Goal: Task Accomplishment & Management: Use online tool/utility

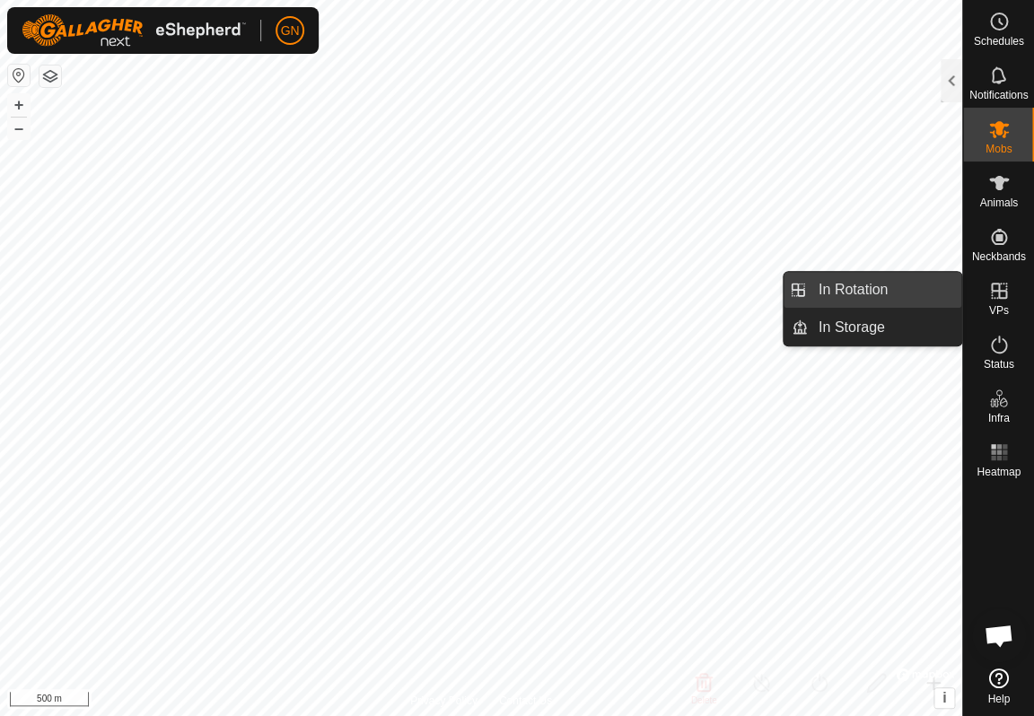
click at [864, 286] on link "In Rotation" at bounding box center [884, 290] width 153 height 36
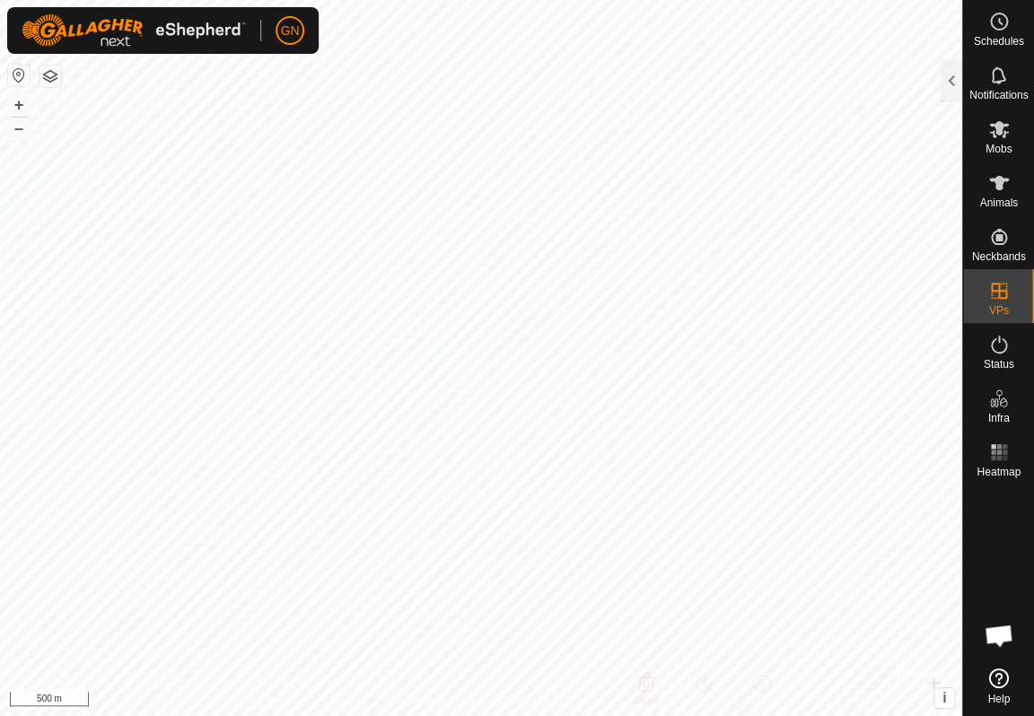
checkbox input "true"
click at [948, 79] on div at bounding box center [952, 80] width 22 height 43
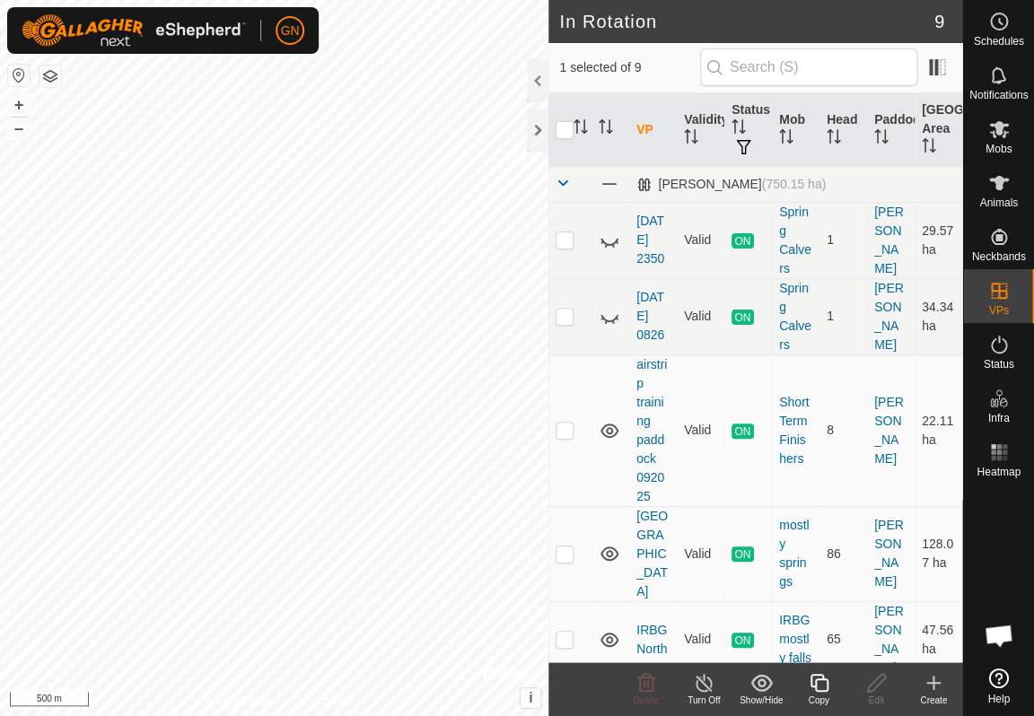
click at [934, 684] on icon at bounding box center [934, 683] width 0 height 13
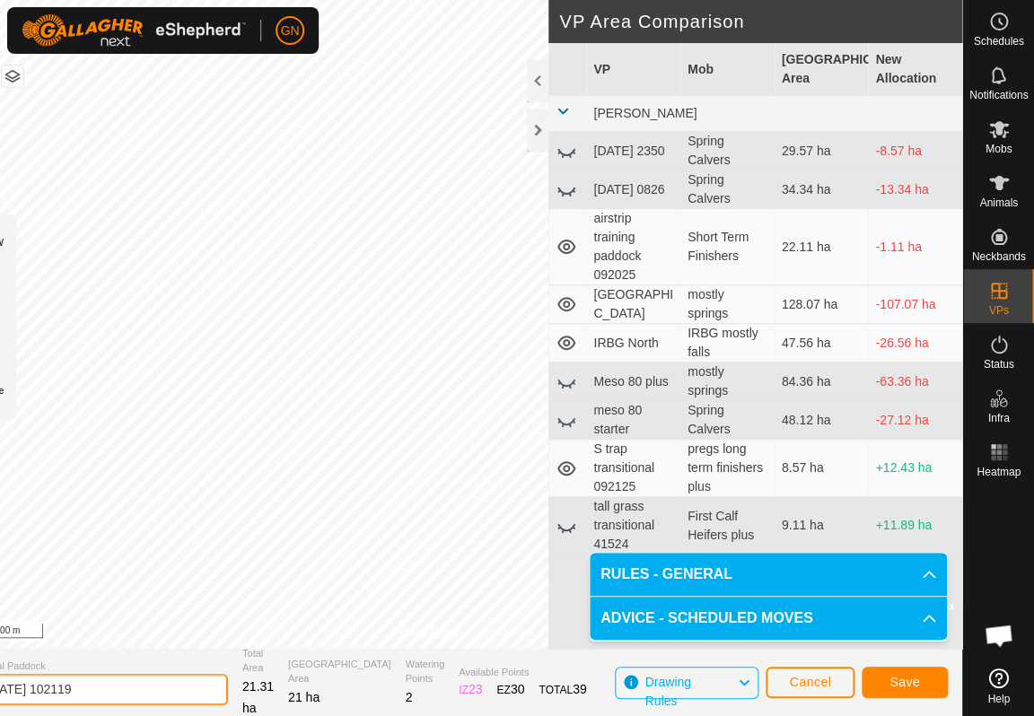
click at [22, 689] on input "[DATE] 102119" at bounding box center [102, 689] width 251 height 31
type input "vacation [DATE] 102119"
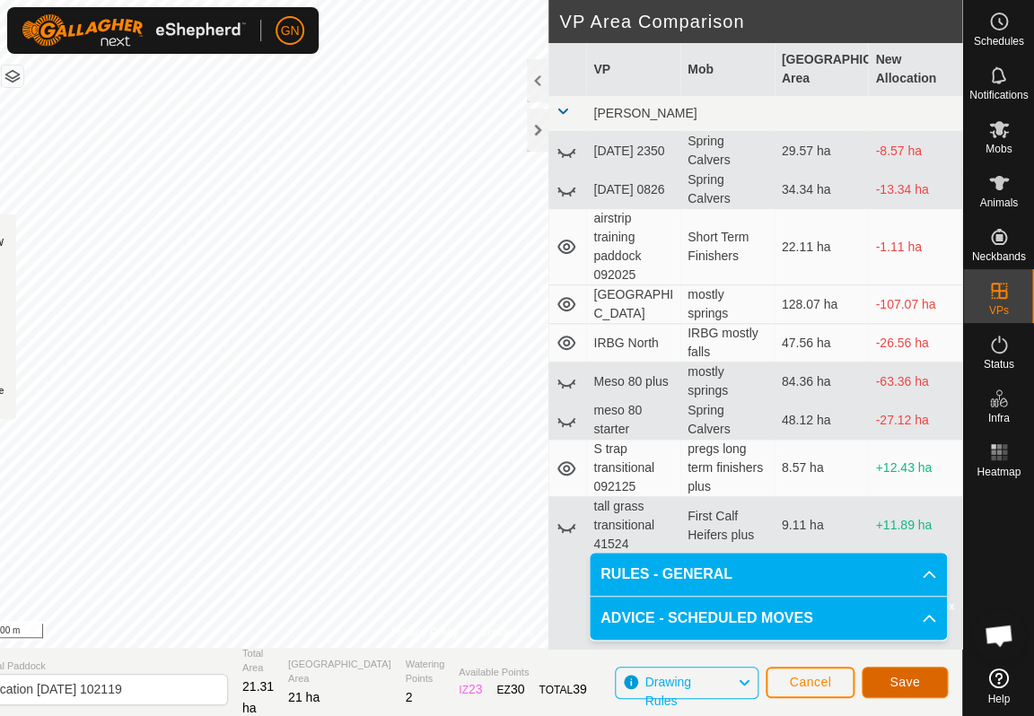
click at [896, 679] on span "Save" at bounding box center [905, 682] width 31 height 14
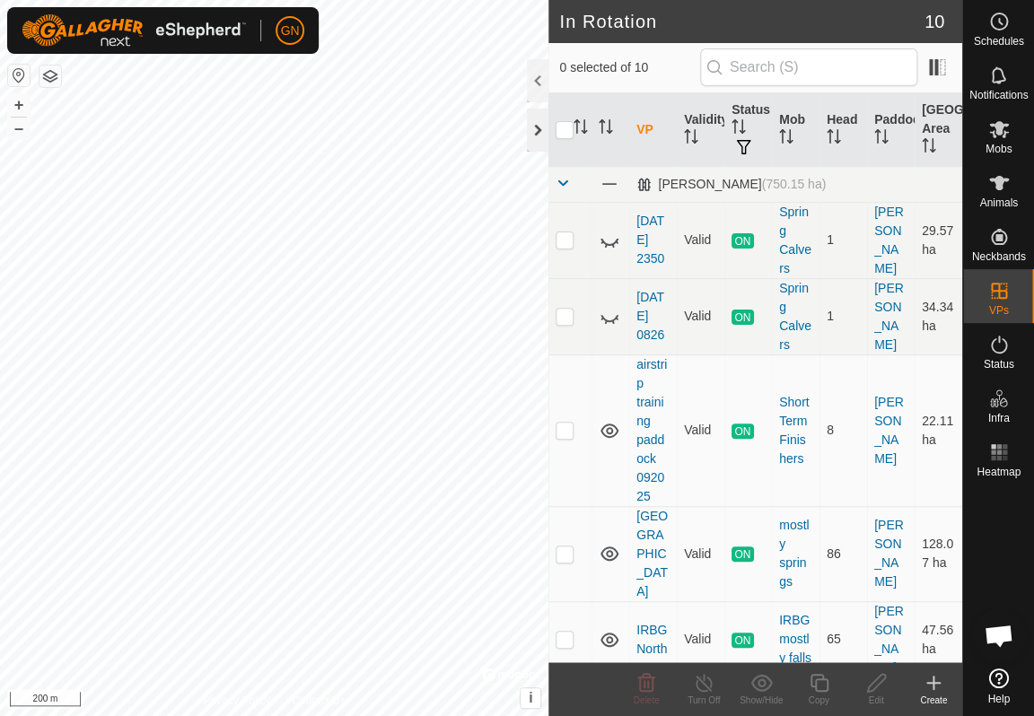
click at [533, 135] on div at bounding box center [538, 130] width 22 height 43
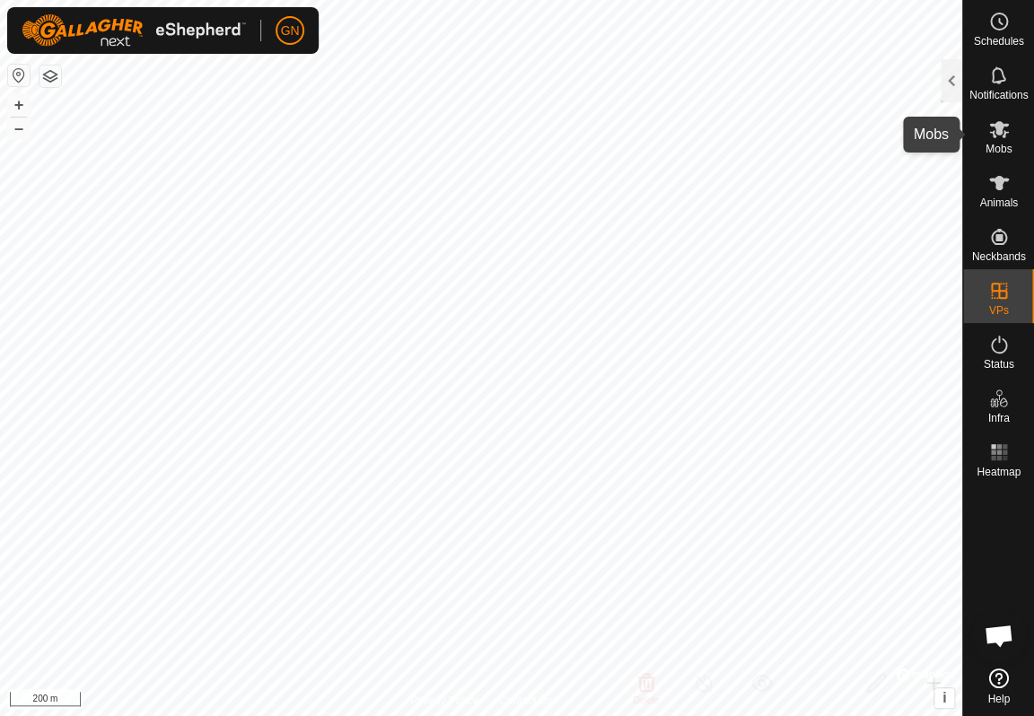
click at [999, 136] on icon at bounding box center [999, 129] width 22 height 22
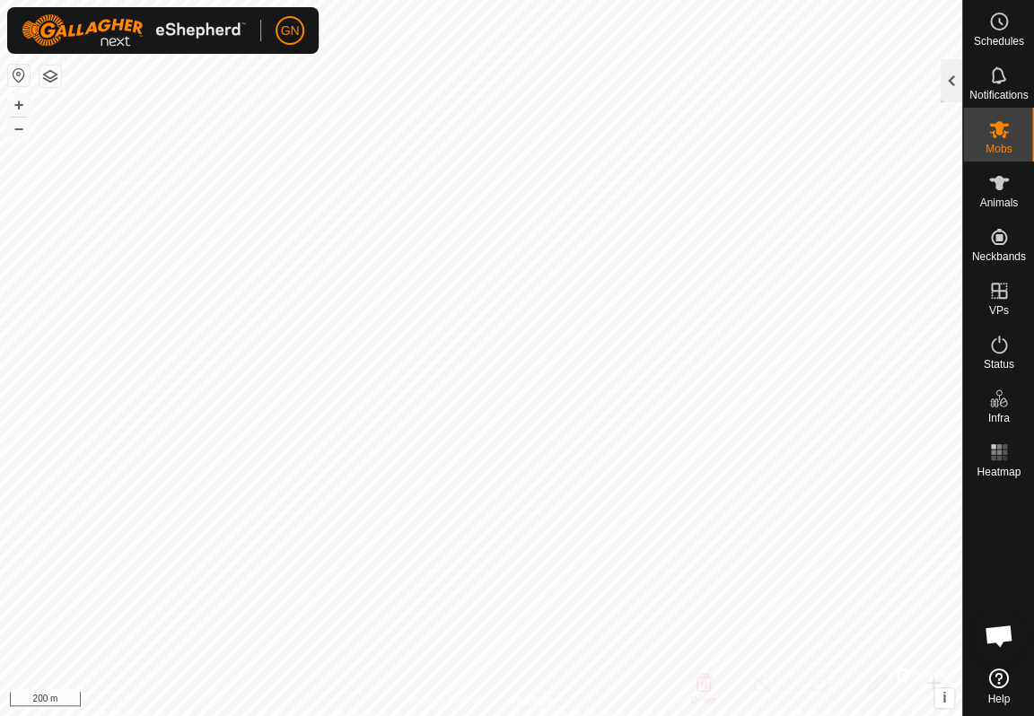
click at [947, 81] on div at bounding box center [952, 80] width 22 height 43
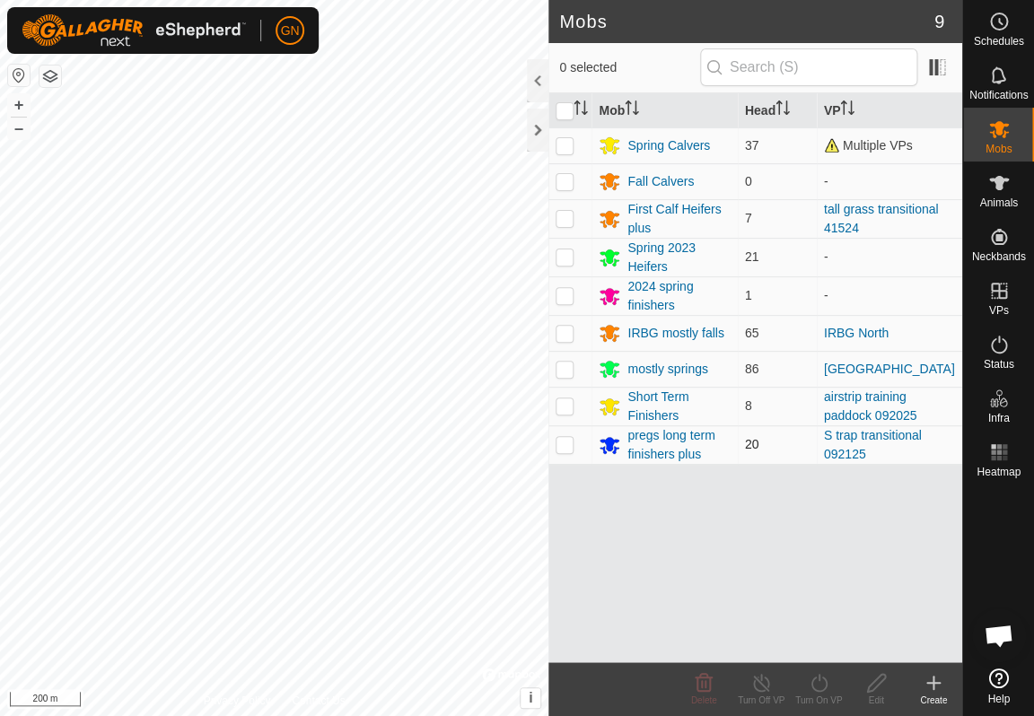
click at [566, 446] on p-checkbox at bounding box center [565, 444] width 18 height 14
checkbox input "true"
click at [814, 686] on icon at bounding box center [819, 683] width 22 height 22
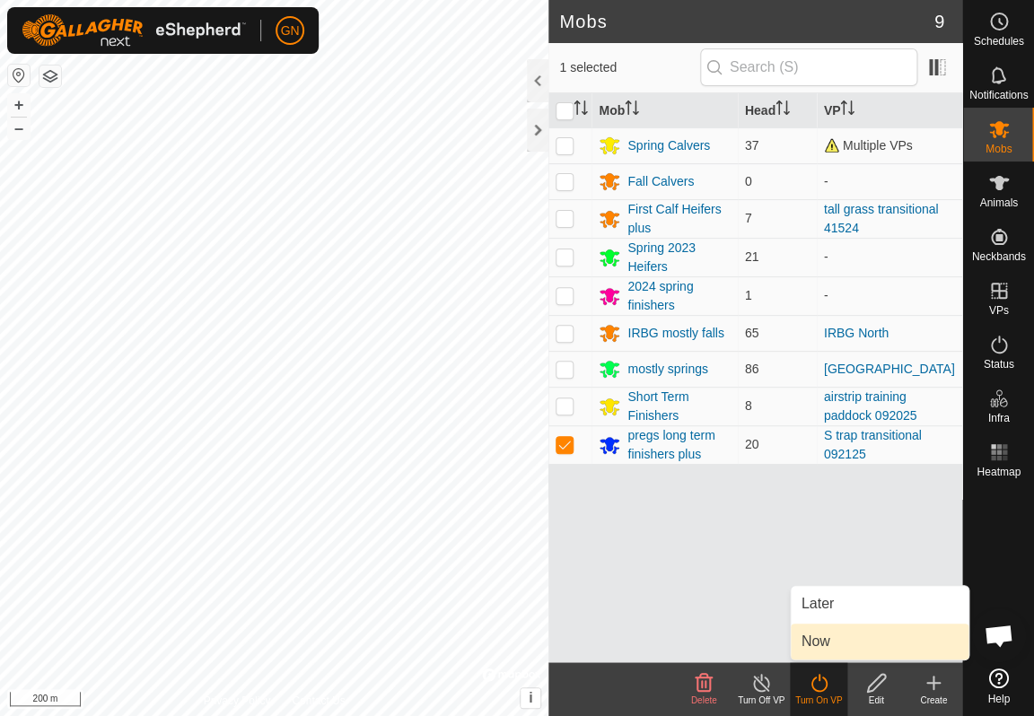
click at [821, 640] on link "Now" at bounding box center [880, 642] width 178 height 36
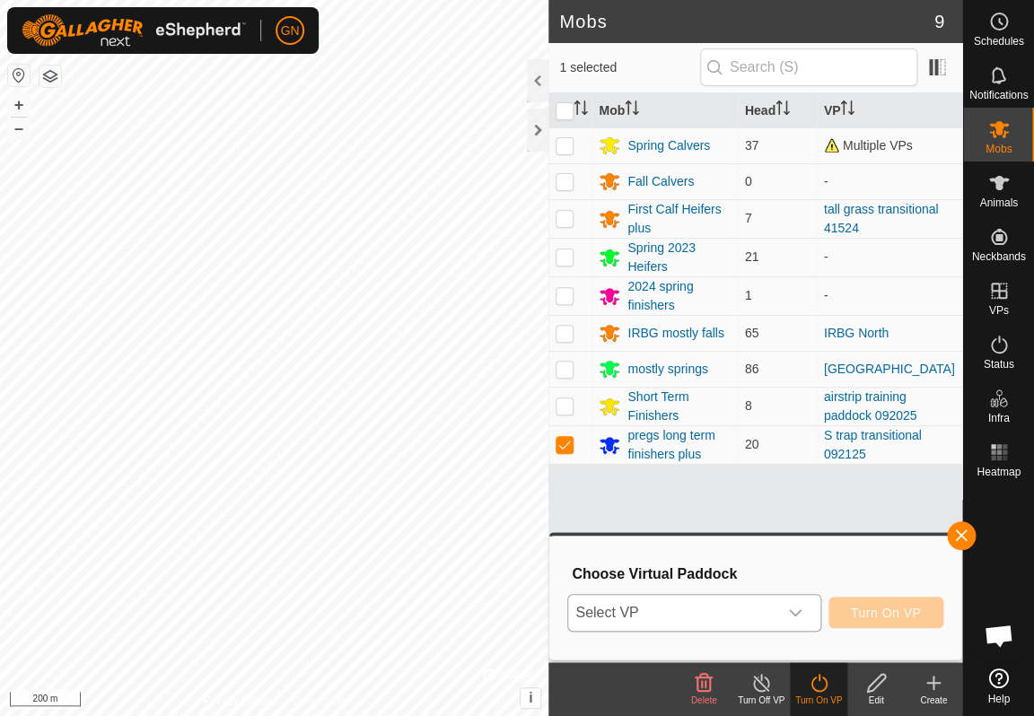
click at [800, 609] on icon "dropdown trigger" at bounding box center [795, 613] width 14 height 14
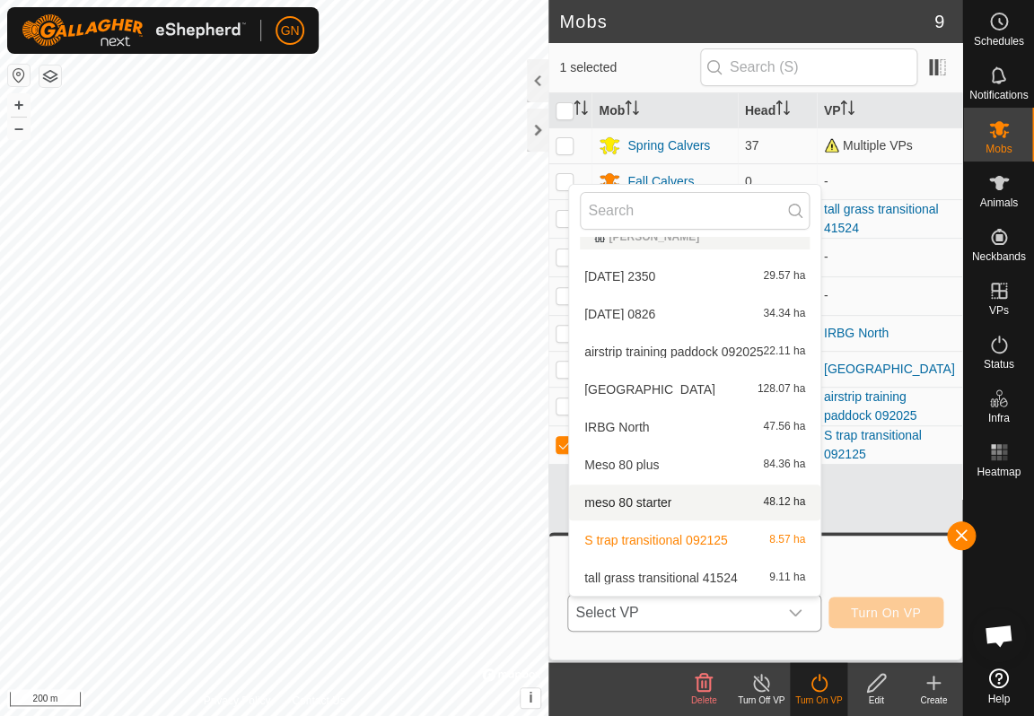
scroll to position [57, 0]
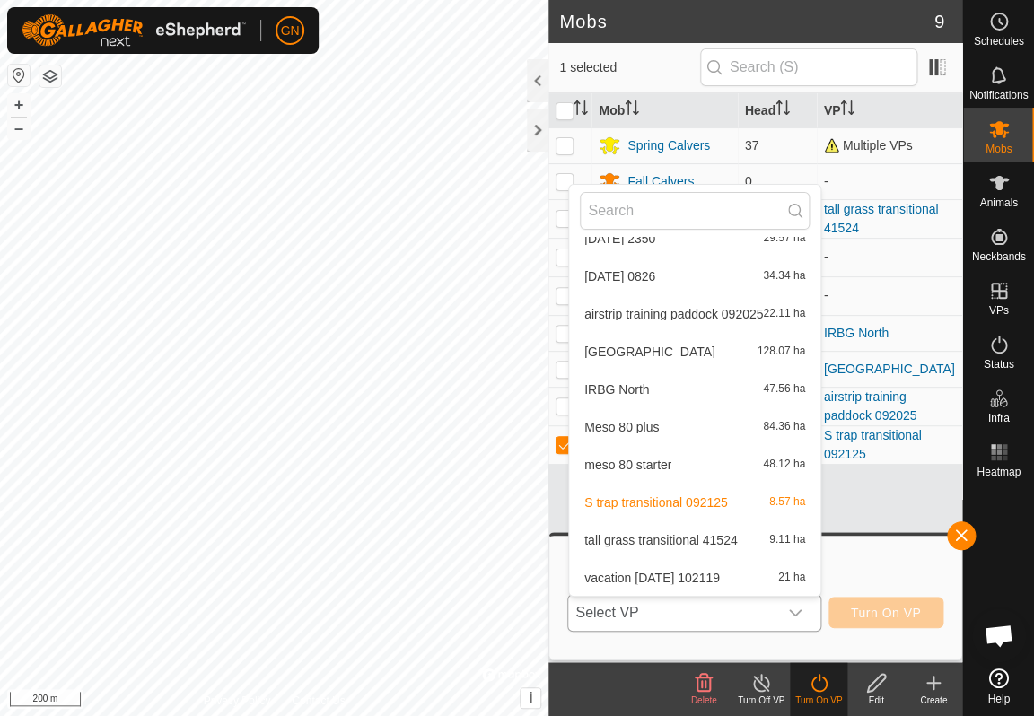
click at [681, 575] on li "vacation [DATE] 102119 21 ha" at bounding box center [694, 578] width 251 height 36
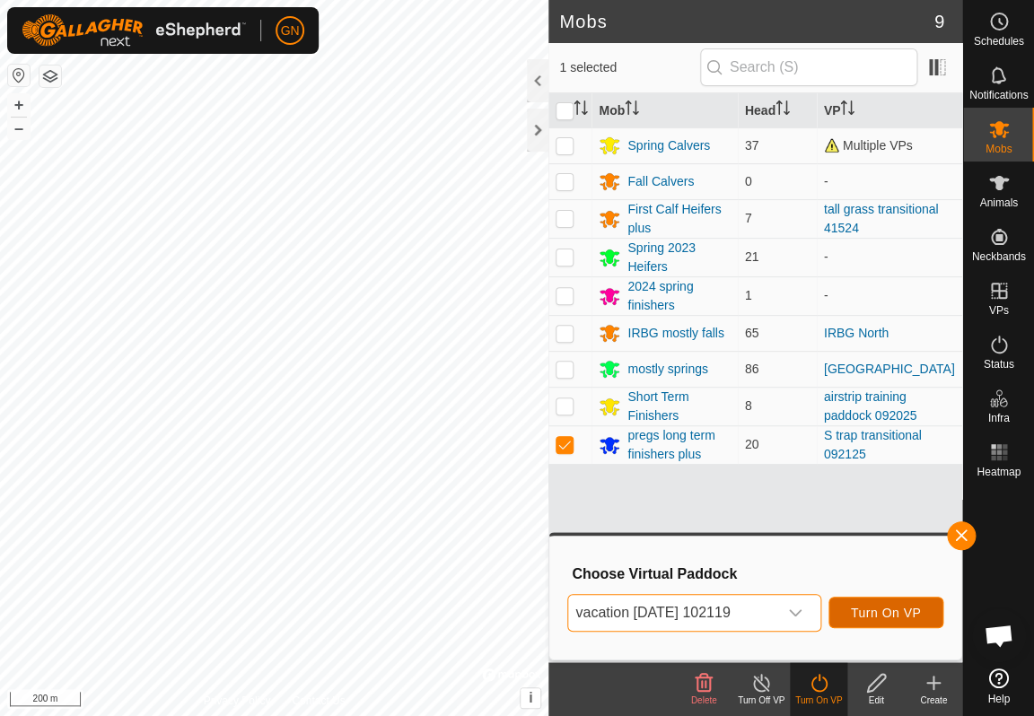
click at [890, 607] on span "Turn On VP" at bounding box center [886, 613] width 70 height 14
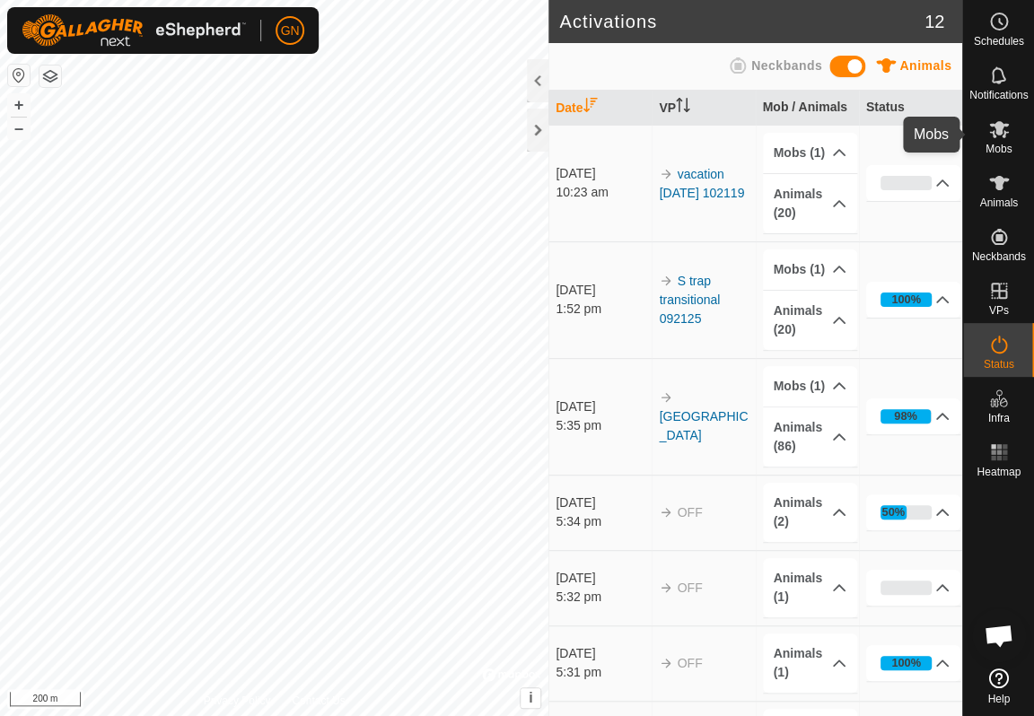
click at [996, 136] on icon at bounding box center [999, 129] width 22 height 22
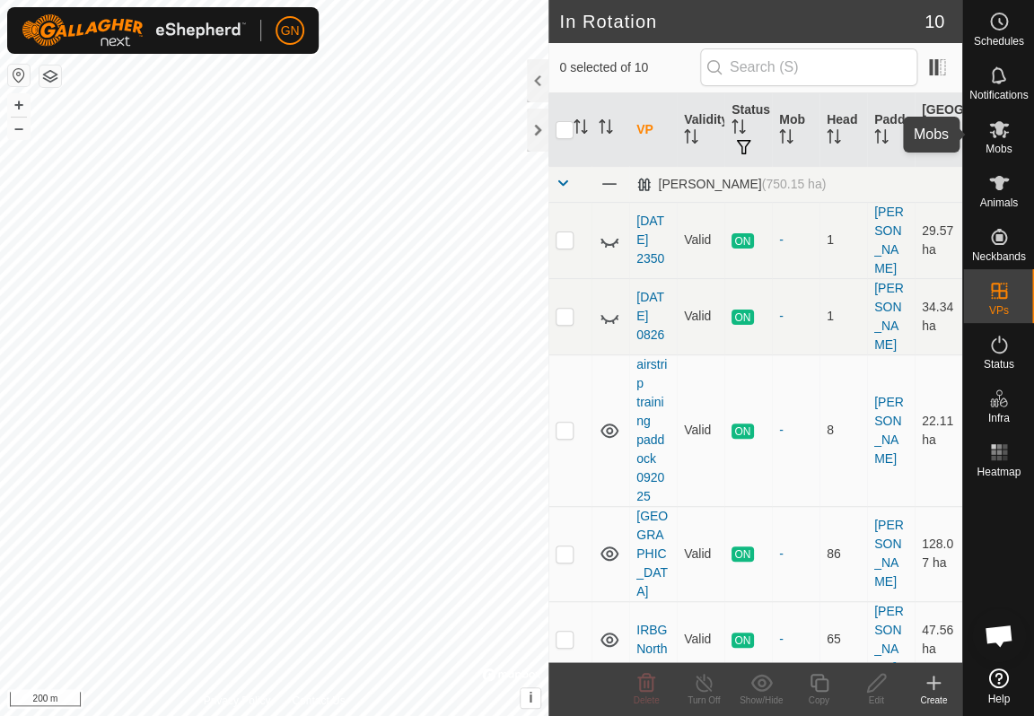
click at [997, 133] on icon at bounding box center [999, 129] width 20 height 17
